Goal: Information Seeking & Learning: Learn about a topic

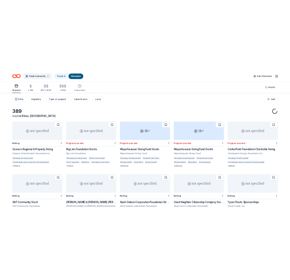
scroll to position [282, 0]
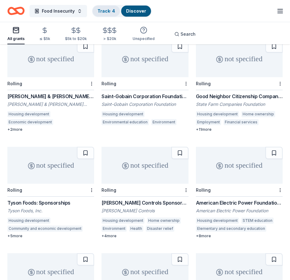
click at [110, 8] on div "Track · 4" at bounding box center [105, 11] width 27 height 11
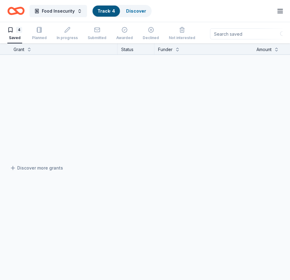
scroll to position [0, 0]
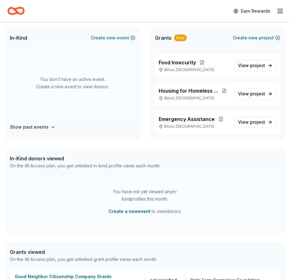
scroll to position [26, 0]
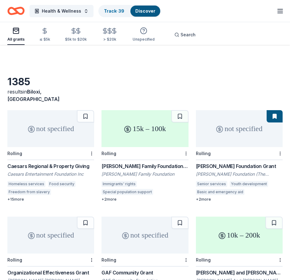
scroll to position [857, 0]
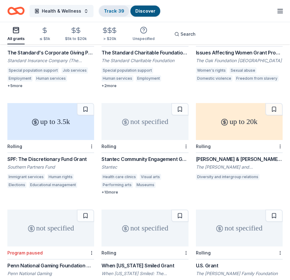
click at [116, 13] on link "Track · 39" at bounding box center [114, 10] width 20 height 5
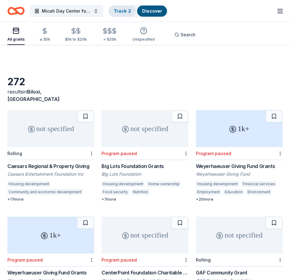
scroll to position [488, 0]
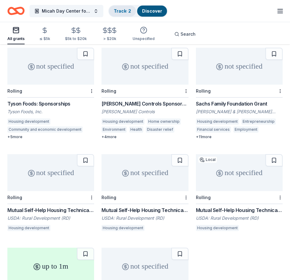
click at [121, 11] on link "Track · 2" at bounding box center [122, 10] width 17 height 5
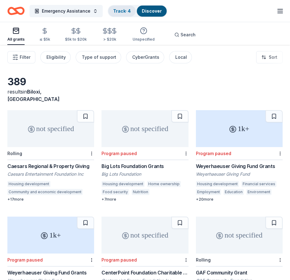
click at [121, 9] on link "Track · 4" at bounding box center [122, 10] width 18 height 5
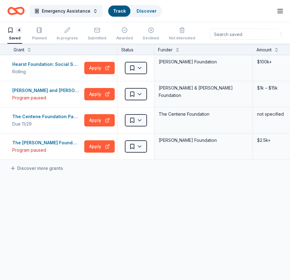
scroll to position [0, 0]
